Goal: Task Accomplishment & Management: Manage account settings

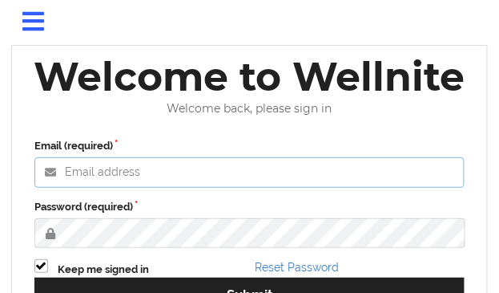
click at [244, 168] on input "Email (required)" at bounding box center [249, 172] width 431 height 30
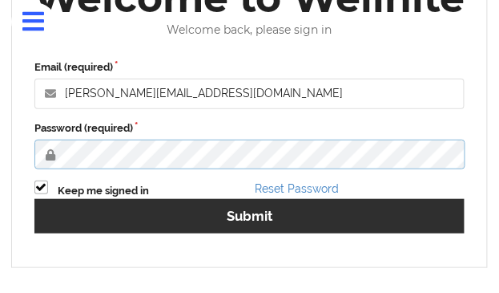
scroll to position [80, 0]
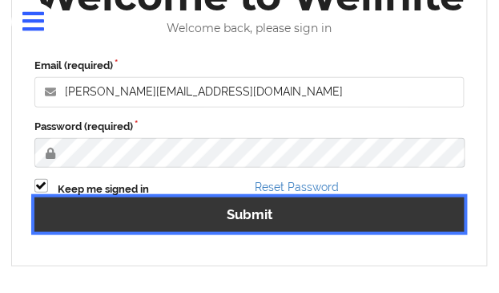
click at [265, 223] on button "Submit" at bounding box center [249, 214] width 431 height 34
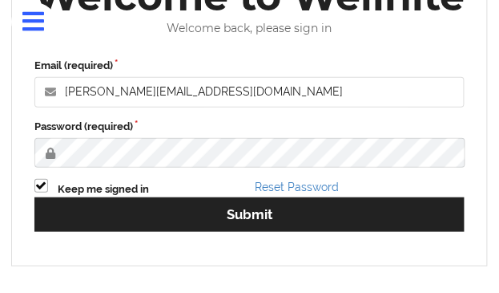
click at [200, 129] on label "Password (required)" at bounding box center [249, 127] width 431 height 16
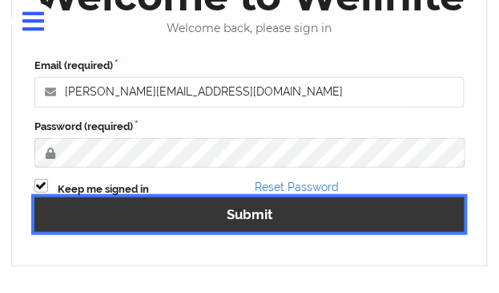
click at [223, 199] on button "Submit" at bounding box center [249, 214] width 431 height 34
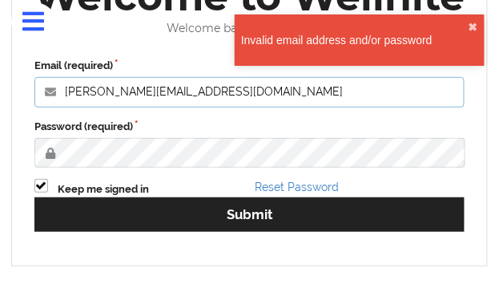
click at [150, 97] on input "[PERSON_NAME][EMAIL_ADDRESS][DOMAIN_NAME]" at bounding box center [249, 92] width 431 height 30
click at [149, 99] on input "[PERSON_NAME][EMAIL_ADDRESS][DOMAIN_NAME]" at bounding box center [249, 92] width 431 height 30
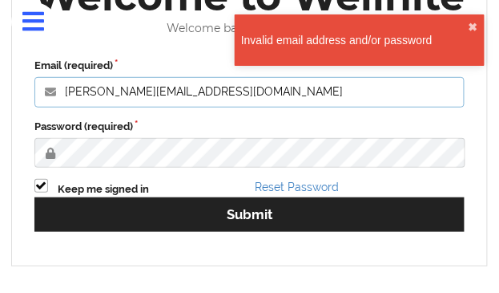
click at [149, 99] on input "[PERSON_NAME][EMAIL_ADDRESS][DOMAIN_NAME]" at bounding box center [249, 92] width 431 height 30
paste input "Wellnite123@"
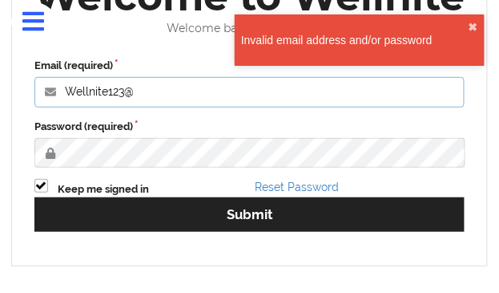
scroll to position [111, 0]
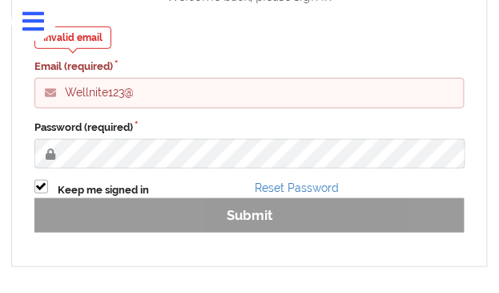
click at [172, 107] on input "Wellnite123@" at bounding box center [249, 93] width 431 height 30
type input "Wellnite123@"
click at [183, 241] on div "Invalid email Email (required) Wellnite123@ Password (required) Keep me signed …" at bounding box center [249, 135] width 453 height 241
click at [204, 212] on div "Invalid email Email (required) Wellnite123@ Password (required) Keep me signed …" at bounding box center [249, 135] width 453 height 241
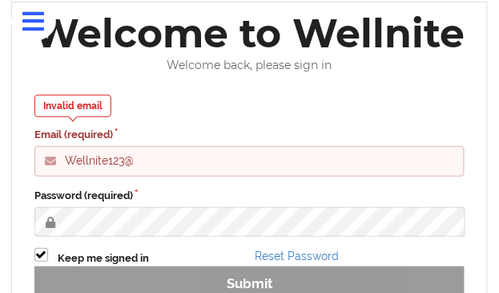
scroll to position [31, 0]
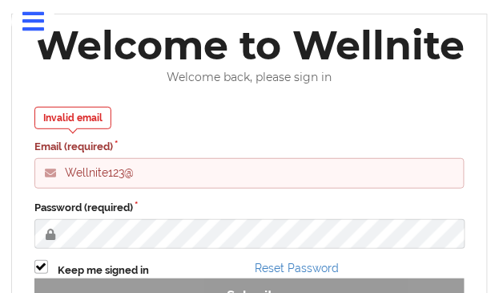
click at [98, 173] on input "Wellnite123@" at bounding box center [249, 173] width 431 height 30
click at [220, 203] on label "Password (required)" at bounding box center [249, 208] width 431 height 16
click at [141, 184] on input "Wellnite123@" at bounding box center [249, 173] width 431 height 30
click at [140, 185] on input "Wellnite123@" at bounding box center [249, 173] width 431 height 30
click at [140, 186] on input "Wellnite123@" at bounding box center [249, 173] width 431 height 30
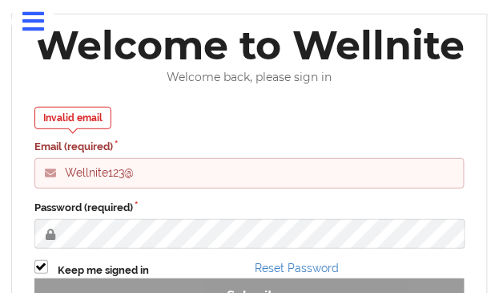
click at [139, 181] on input "Wellnite123@" at bounding box center [249, 173] width 431 height 30
click at [176, 202] on label "Password (required)" at bounding box center [249, 208] width 431 height 16
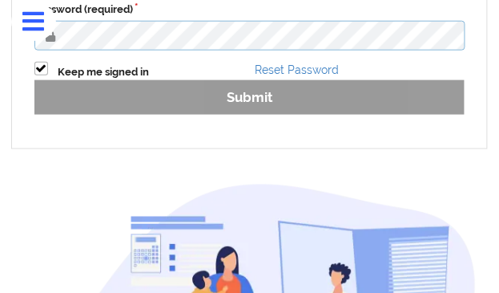
scroll to position [232, 0]
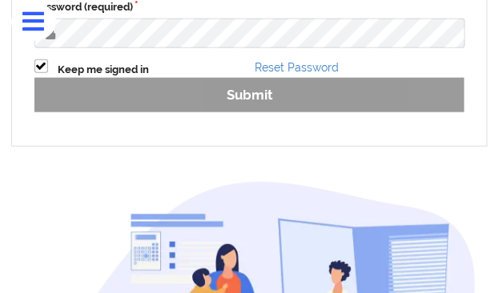
click at [218, 104] on div "Invalid email Email (required) Wellnite123@ Password (required) Keep me signed …" at bounding box center [249, 15] width 453 height 241
click at [224, 99] on div "Invalid email Email (required) Wellnite123@ Password (required) Keep me signed …" at bounding box center [249, 15] width 453 height 241
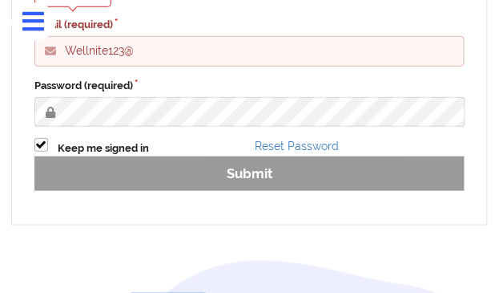
scroll to position [152, 0]
